Goal: Communication & Community: Participate in discussion

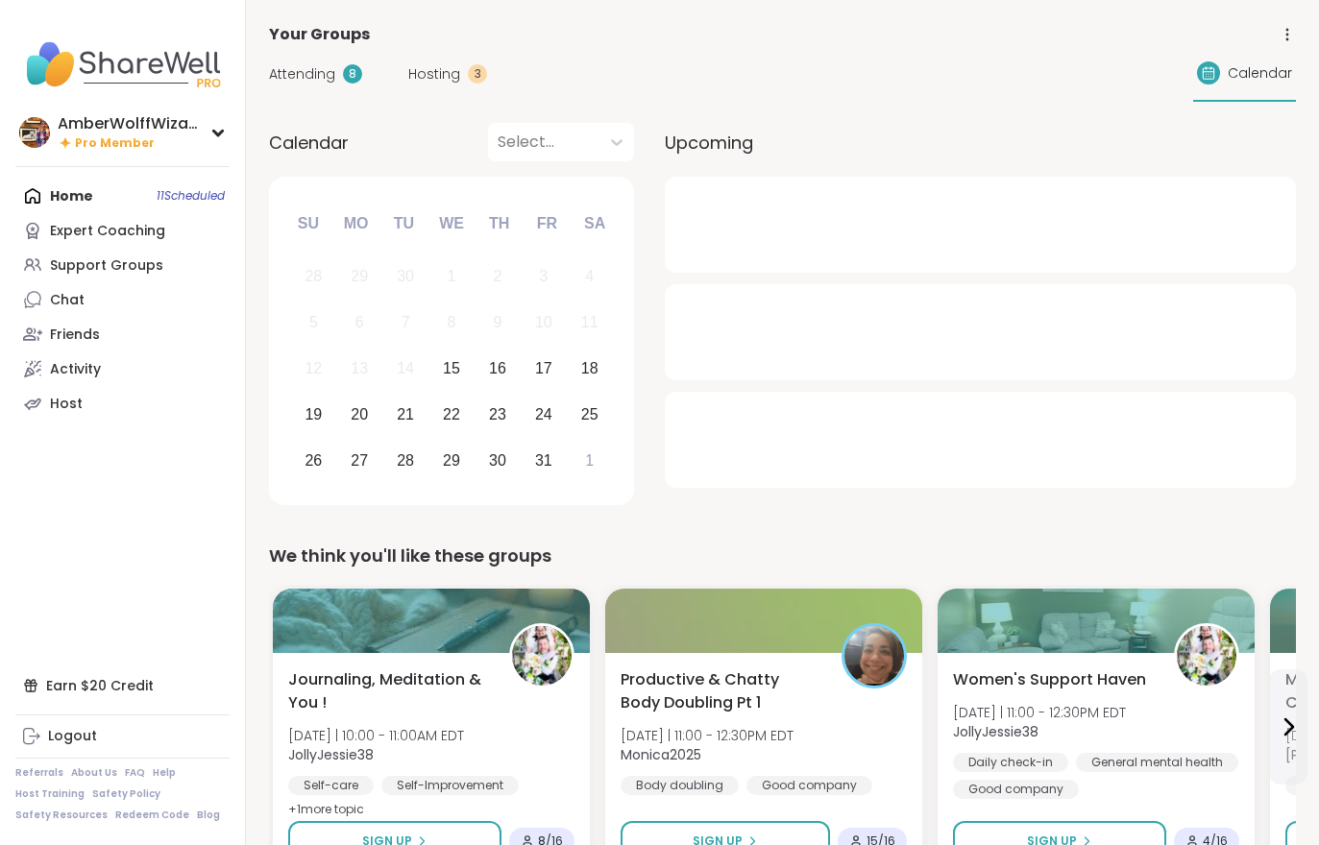
click at [435, 101] on div "Attending 8 Hosting 3 Calendar" at bounding box center [782, 74] width 1027 height 56
click at [304, 84] on span "Attending" at bounding box center [302, 74] width 66 height 20
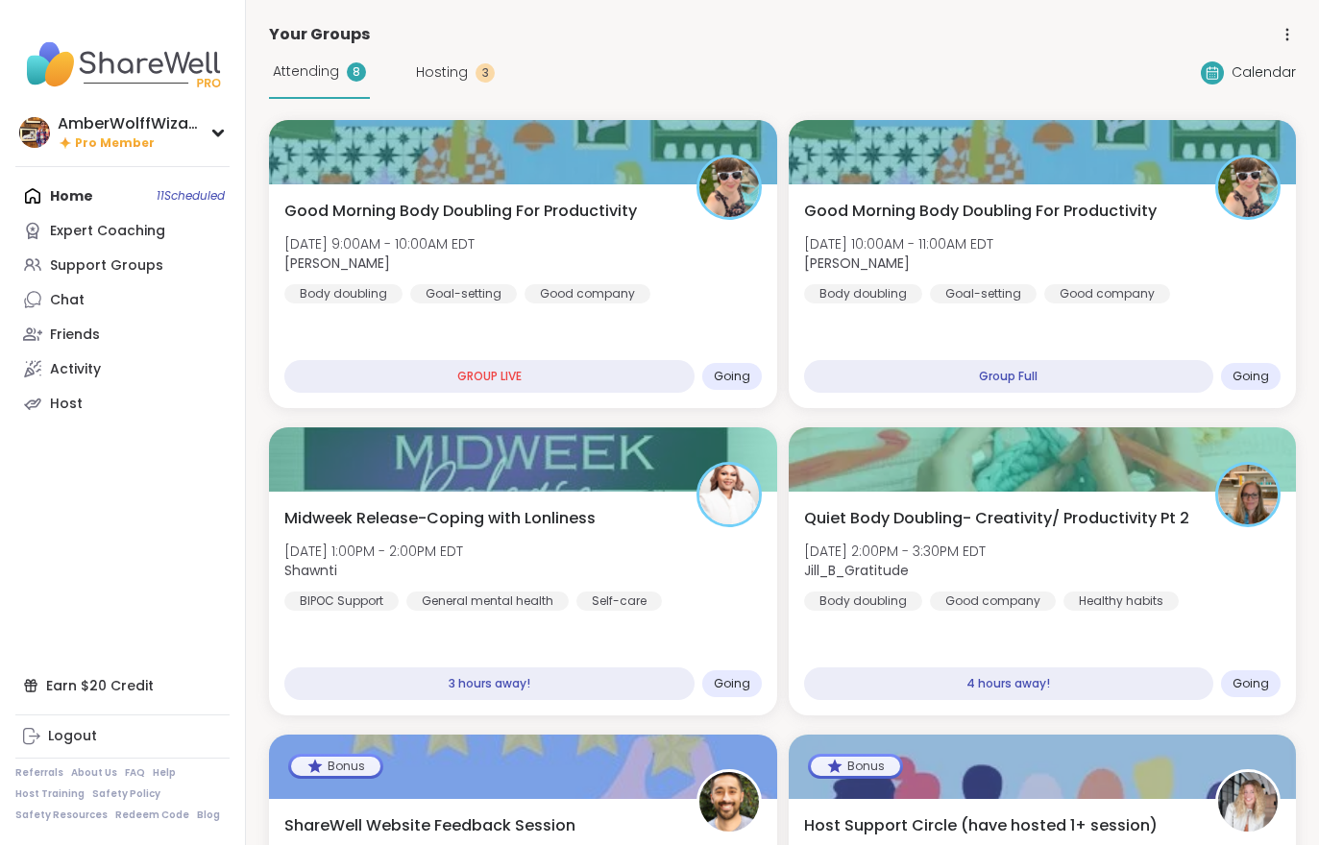
click at [295, 79] on span "Attending" at bounding box center [306, 71] width 66 height 20
click at [581, 336] on div "Good Morning Body Doubling For Productivity [DATE] 9:00AM - 10:00AM EDT [PERSON…" at bounding box center [523, 296] width 508 height 224
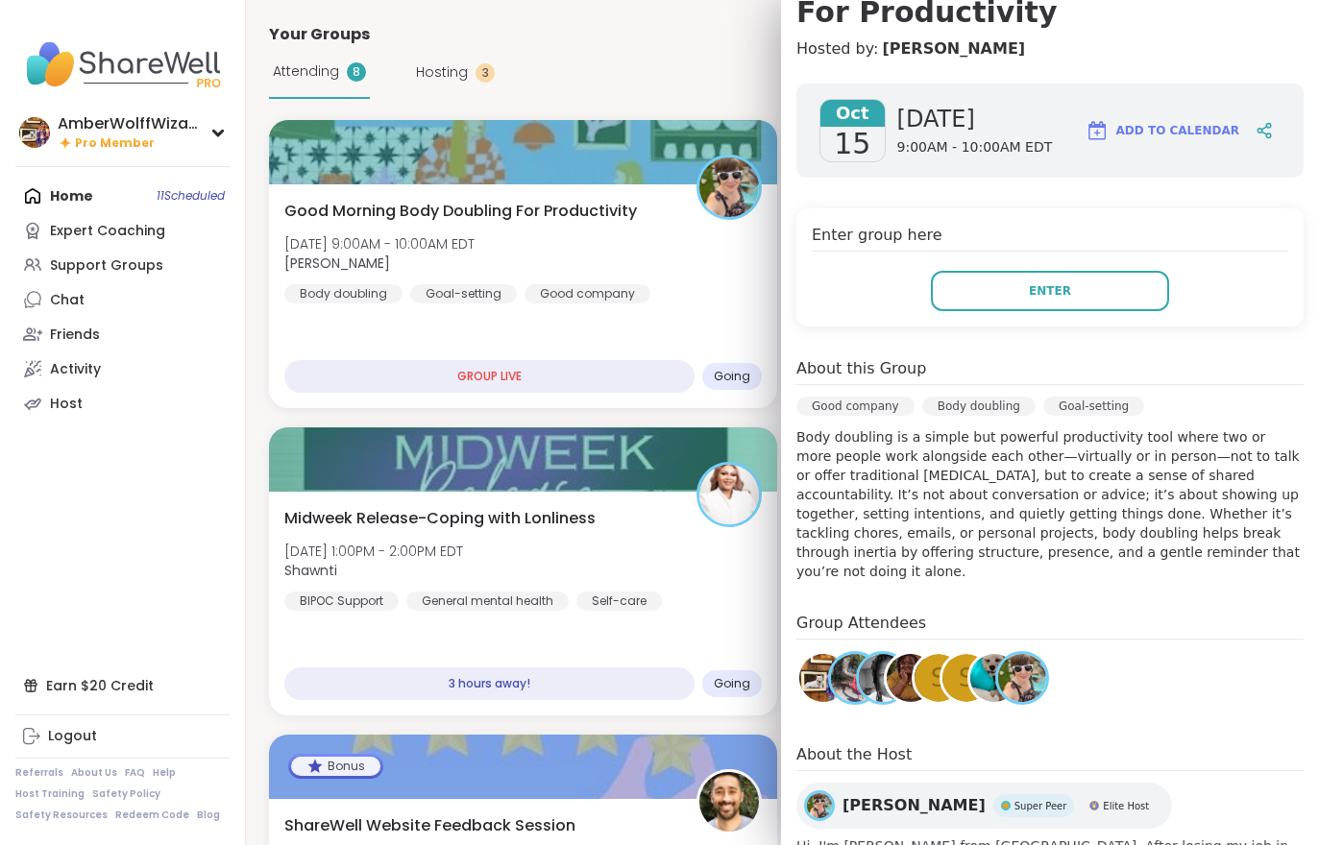
scroll to position [231, 0]
click at [91, 633] on nav "AmberWolffWizard Pro Member Profile Membership Settings Help Home 11 Scheduled …" at bounding box center [123, 422] width 246 height 845
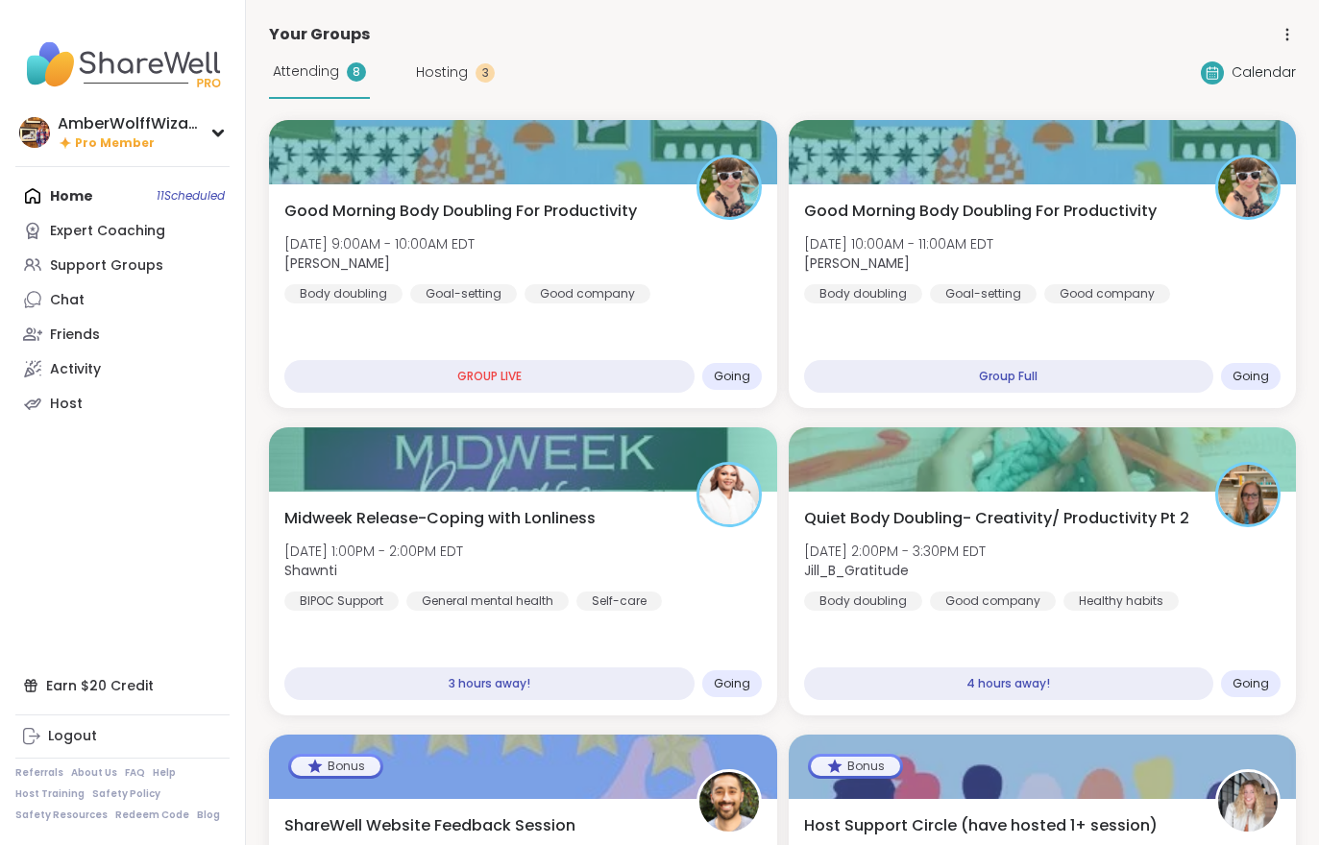
click at [910, 269] on b "[PERSON_NAME]" at bounding box center [857, 263] width 106 height 19
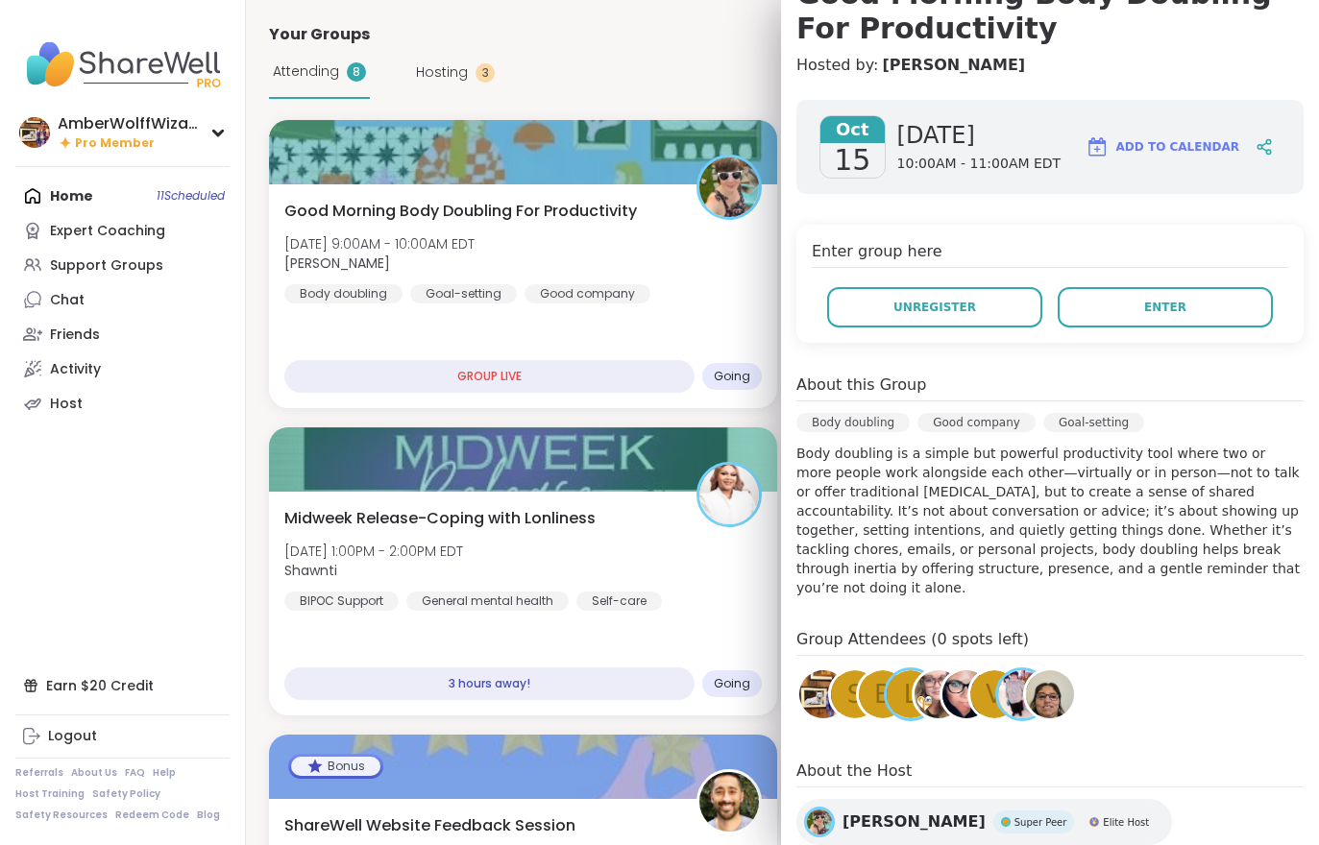
scroll to position [225, 0]
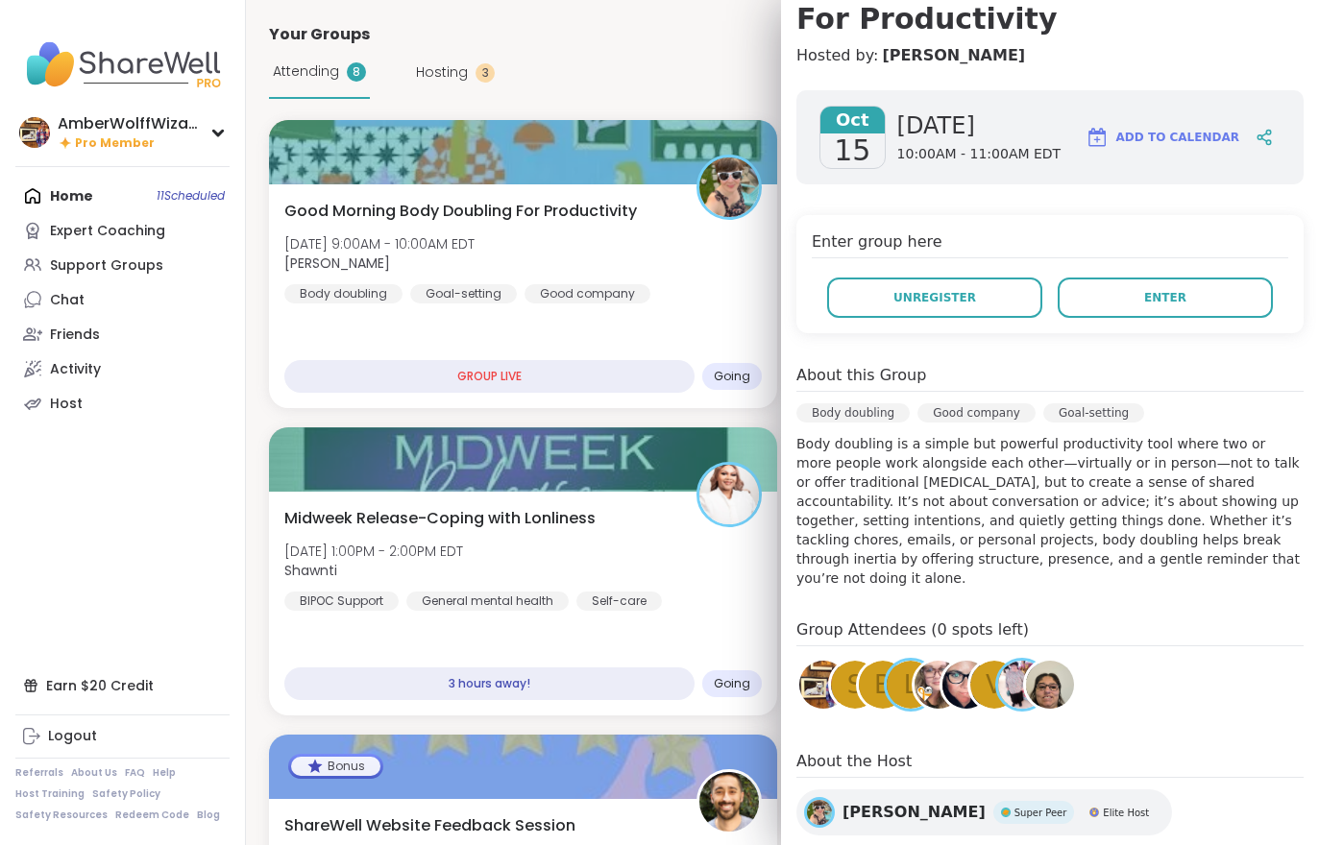
click at [1177, 342] on div "[DATE] [DATE] 10:00AM - 11:00AM EDT Add to Calendar Enter group here Unregister…" at bounding box center [1050, 515] width 538 height 880
click at [1184, 310] on button "Enter" at bounding box center [1165, 298] width 215 height 40
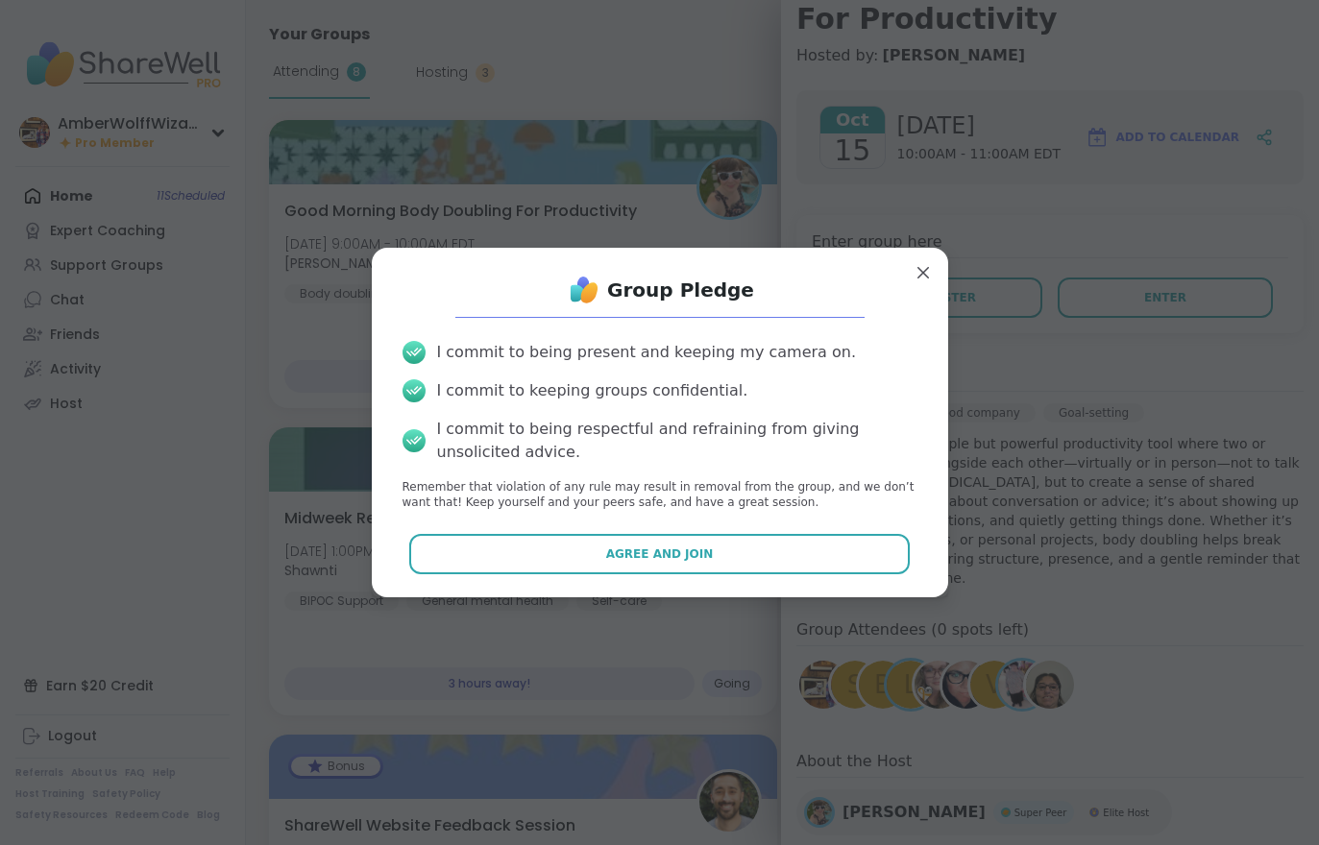
click at [763, 567] on button "Agree and Join" at bounding box center [659, 554] width 500 height 40
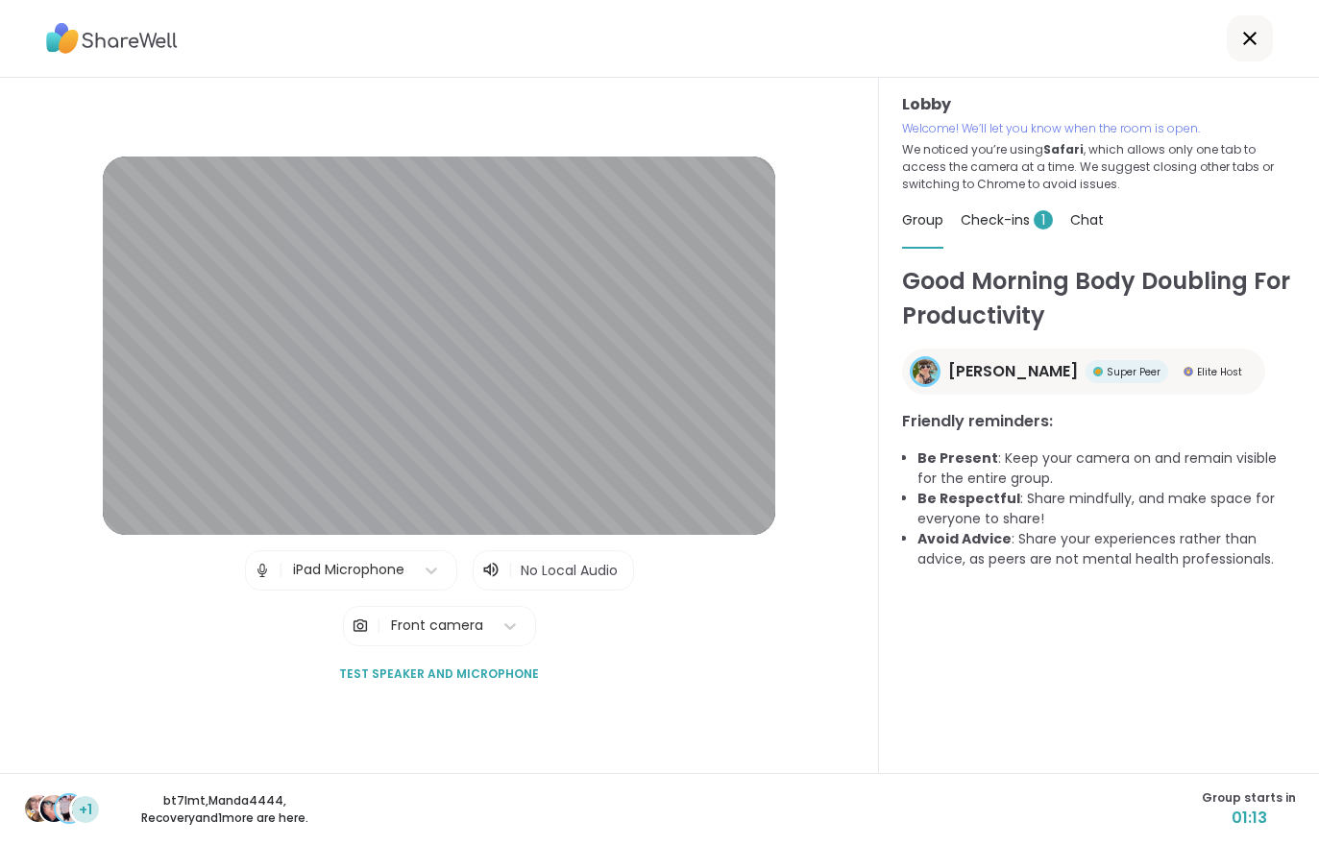
click at [990, 235] on div "Check-ins 1" at bounding box center [1007, 220] width 92 height 54
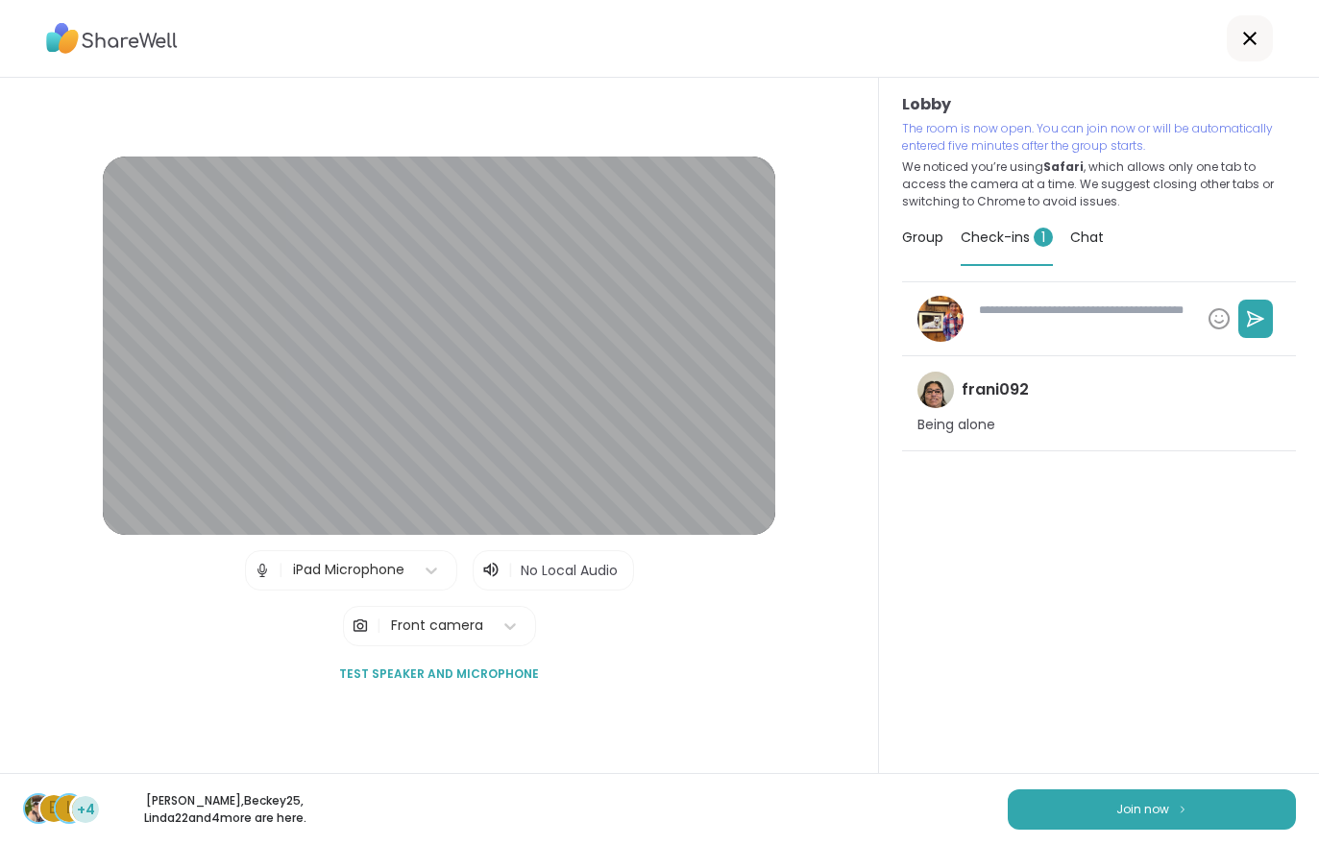
click at [1162, 821] on button "Join now" at bounding box center [1152, 810] width 288 height 40
type textarea "*"
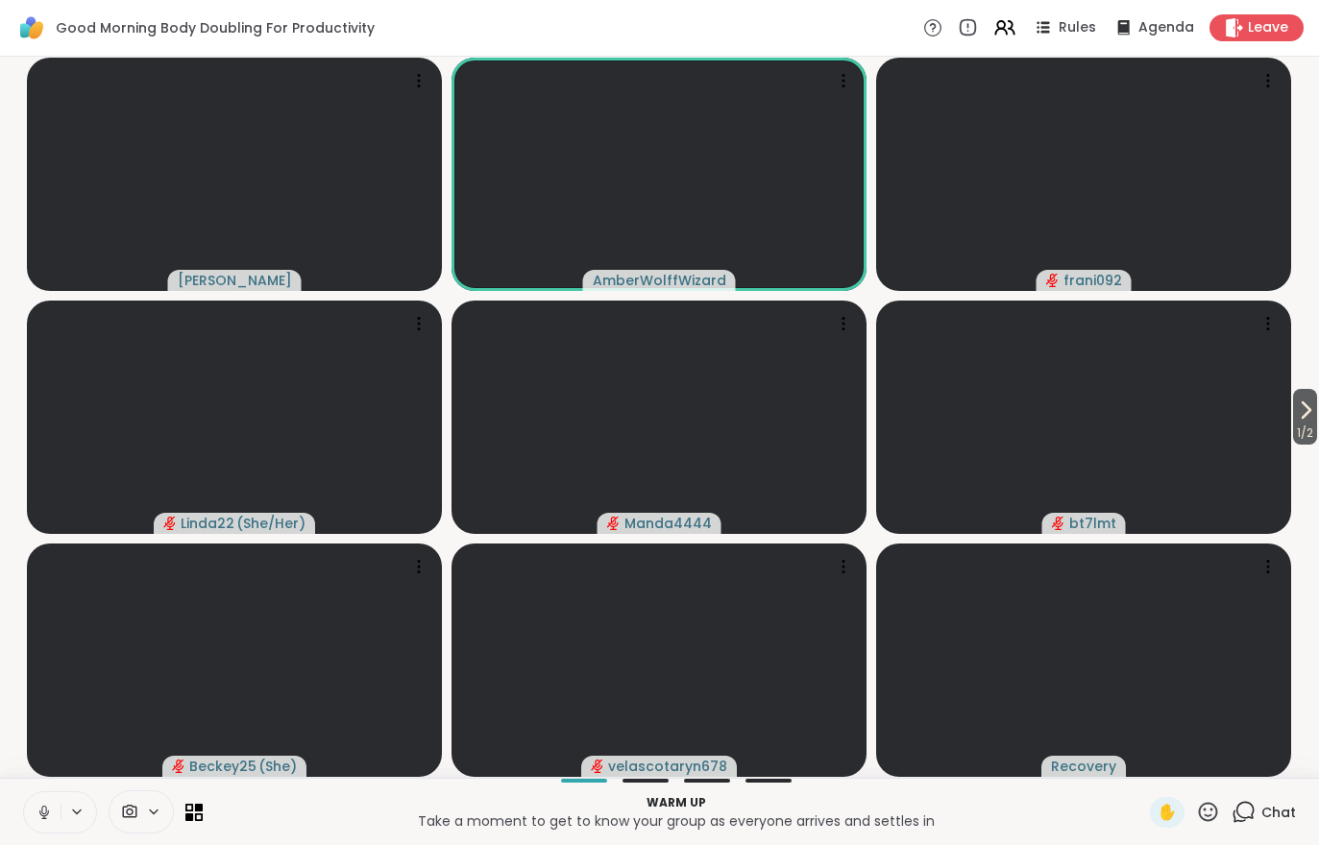
click at [1316, 411] on button "1 / 2" at bounding box center [1305, 417] width 24 height 56
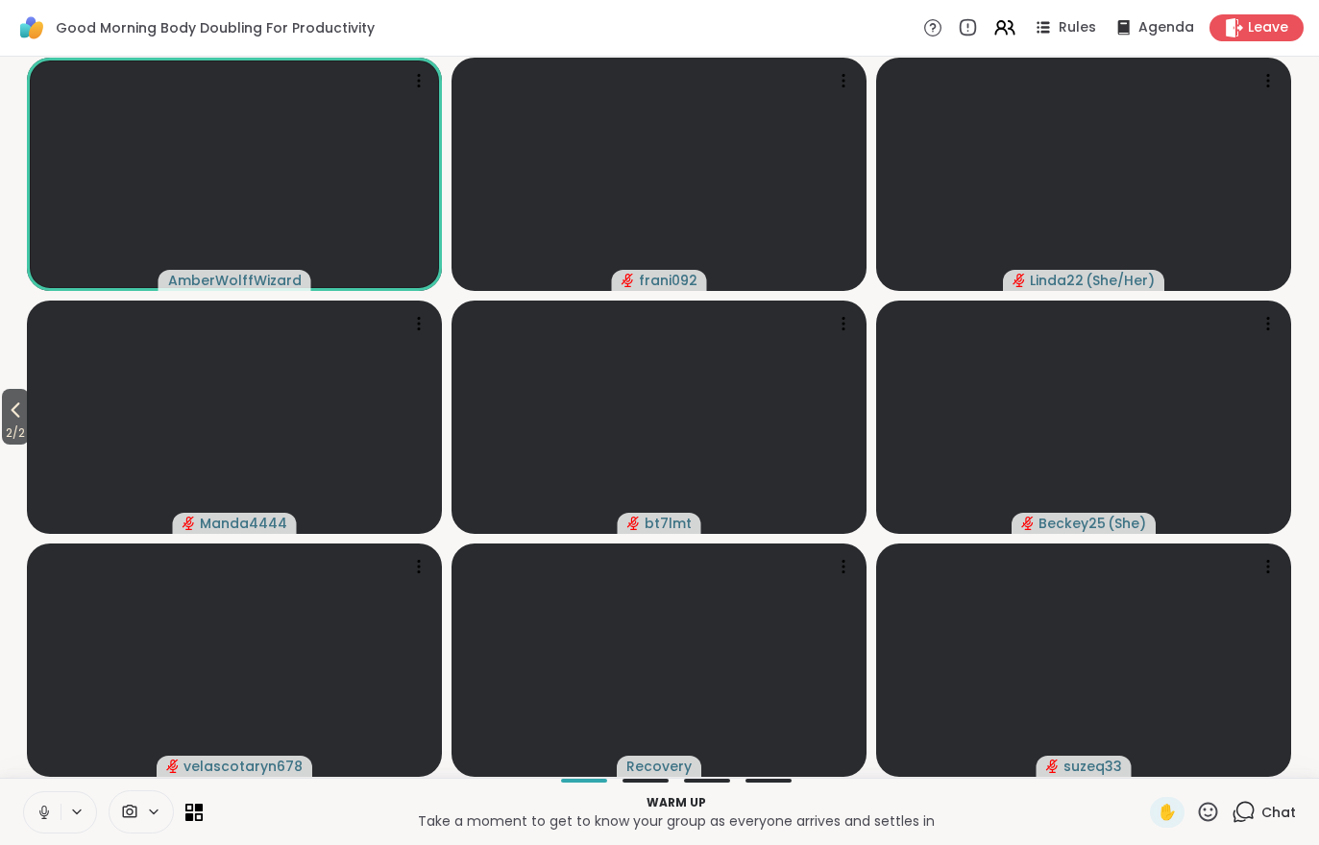
click at [25, 403] on icon at bounding box center [15, 410] width 23 height 23
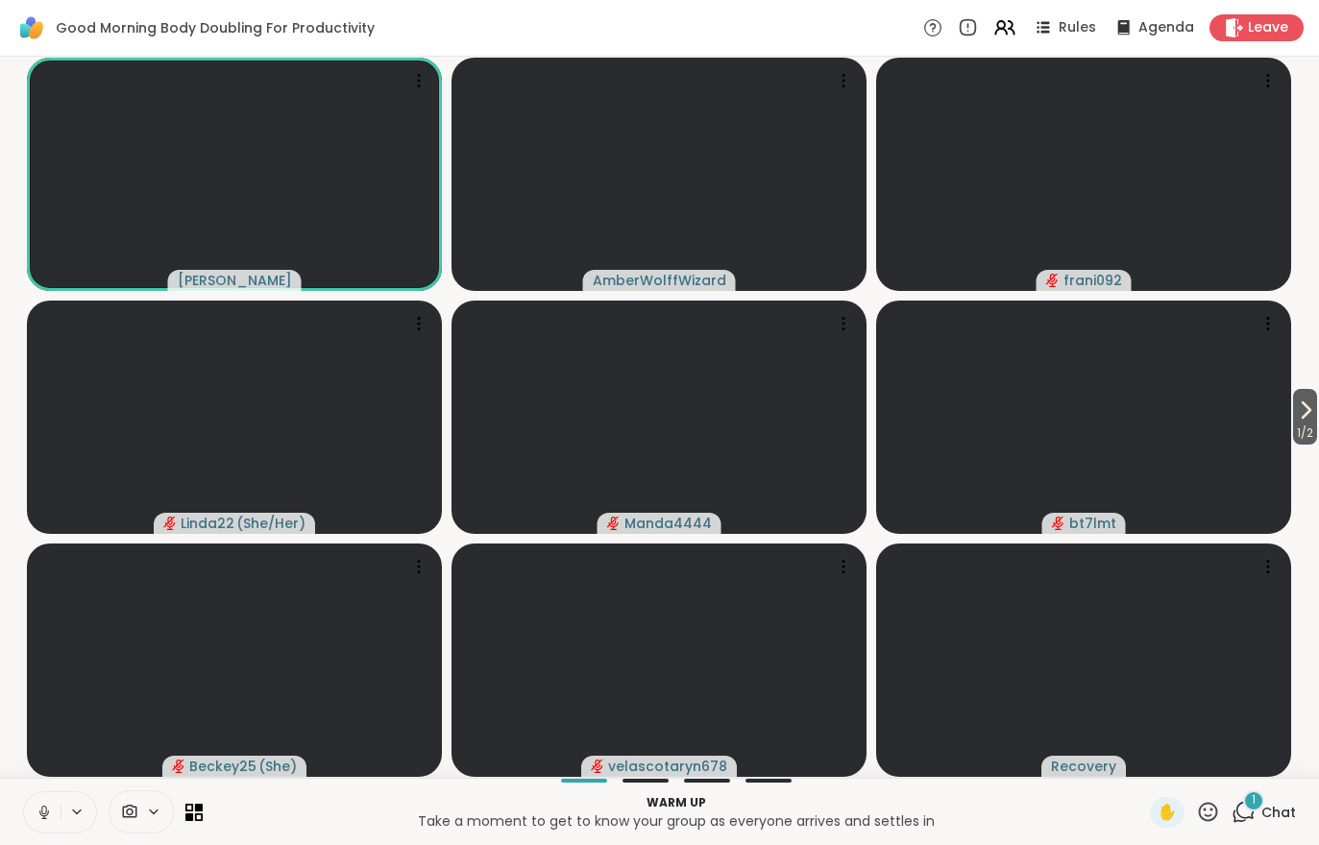
click at [1270, 807] on span "Chat" at bounding box center [1278, 812] width 35 height 19
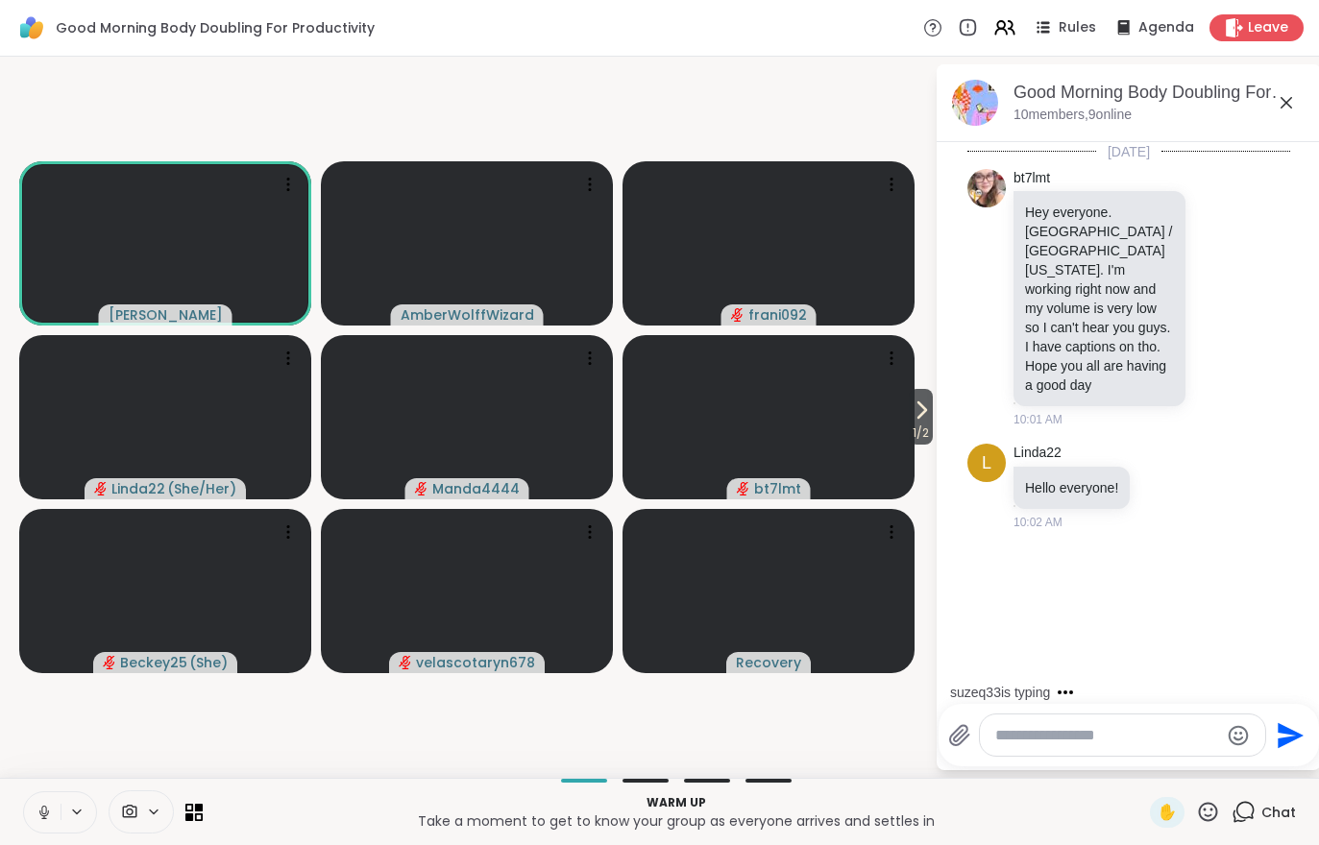
click at [42, 814] on icon at bounding box center [44, 812] width 17 height 17
click at [1295, 0] on div "Good Morning Body Doubling For Productivity Rules Agenda Leave" at bounding box center [659, 28] width 1319 height 57
click at [1270, 34] on span "Leave" at bounding box center [1268, 27] width 40 height 19
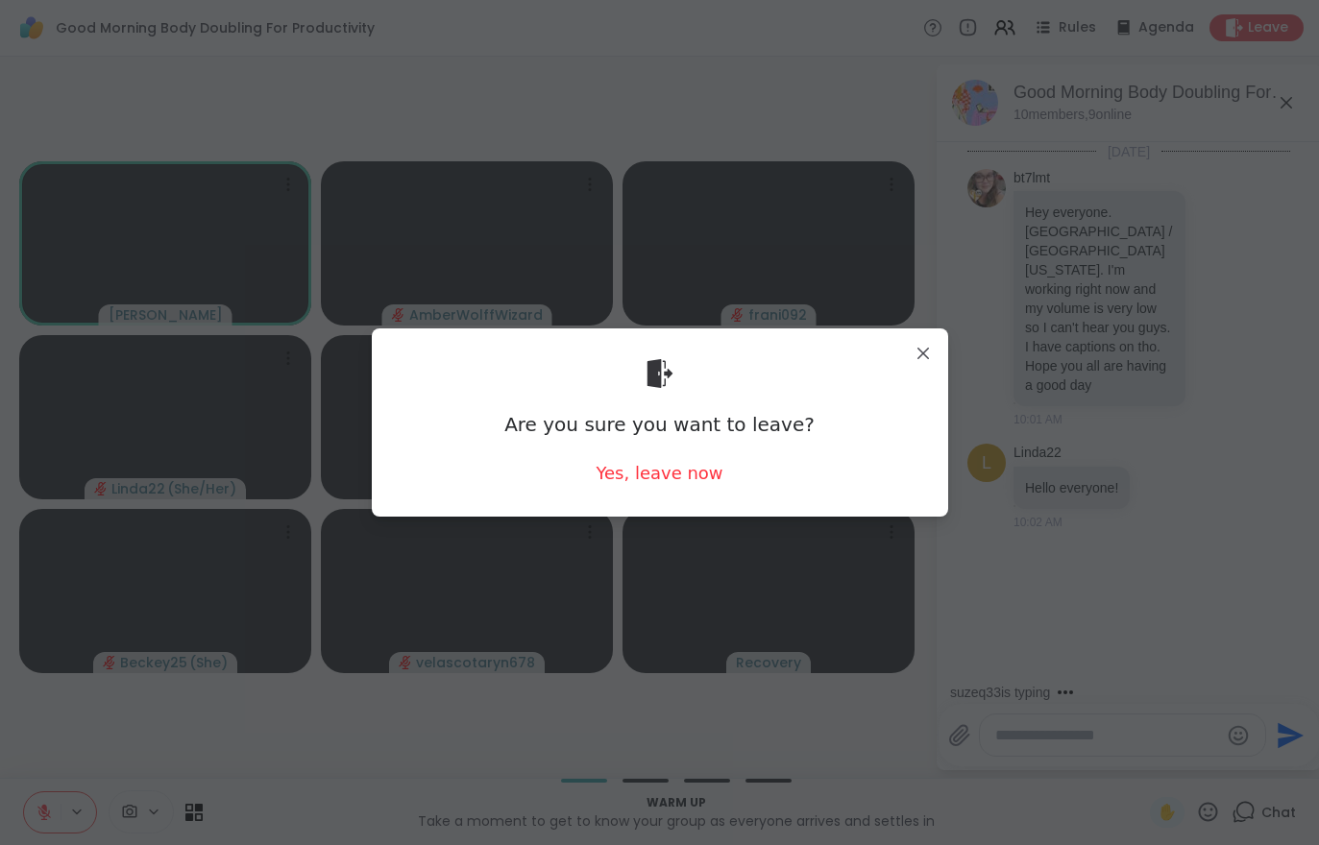
click at [632, 432] on div "Are you sure you want to leave?" at bounding box center [659, 424] width 310 height 27
click at [643, 484] on div "Yes, leave now" at bounding box center [659, 473] width 127 height 24
